Goal: Find contact information: Find contact information

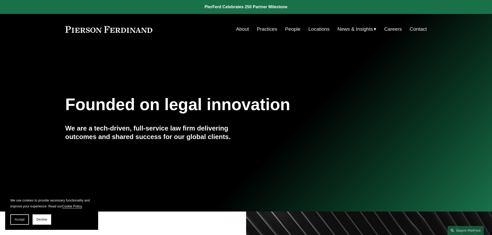
click at [239, 32] on link "About" at bounding box center [242, 29] width 13 height 10
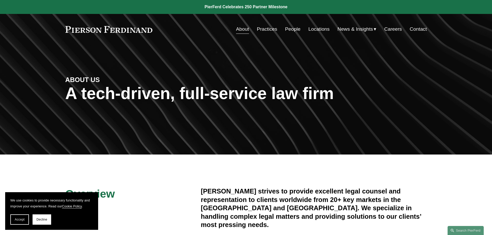
click at [268, 28] on link "Practices" at bounding box center [267, 29] width 20 height 10
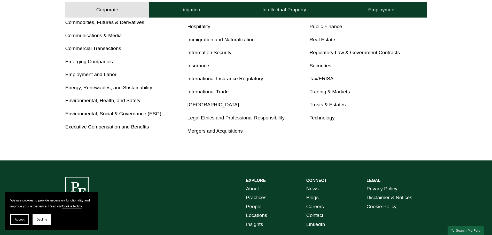
scroll to position [353, 0]
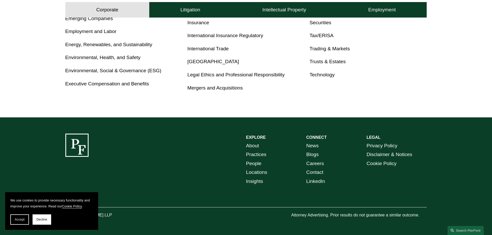
click at [259, 171] on link "Locations" at bounding box center [256, 172] width 21 height 9
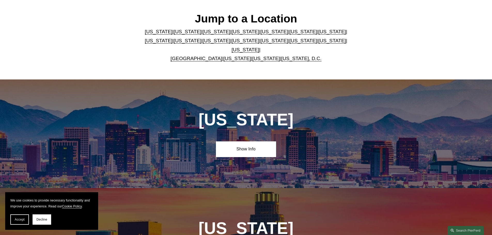
scroll to position [181, 0]
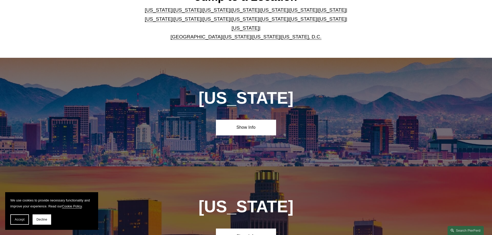
click at [259, 25] on link "Texas" at bounding box center [246, 27] width 28 height 5
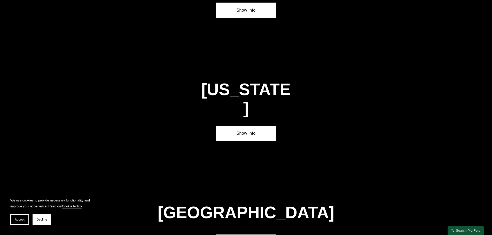
scroll to position [1757, 0]
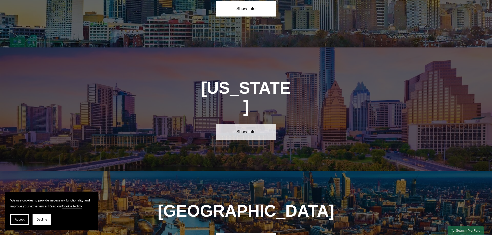
click at [258, 124] on link "Show Info" at bounding box center [246, 131] width 60 height 15
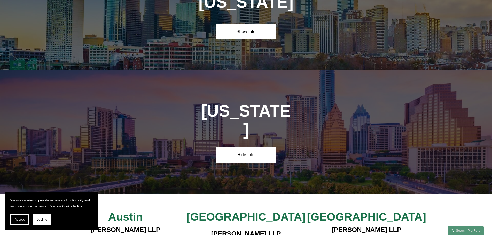
scroll to position [1731, 0]
